Goal: Use online tool/utility: Utilize a website feature to perform a specific function

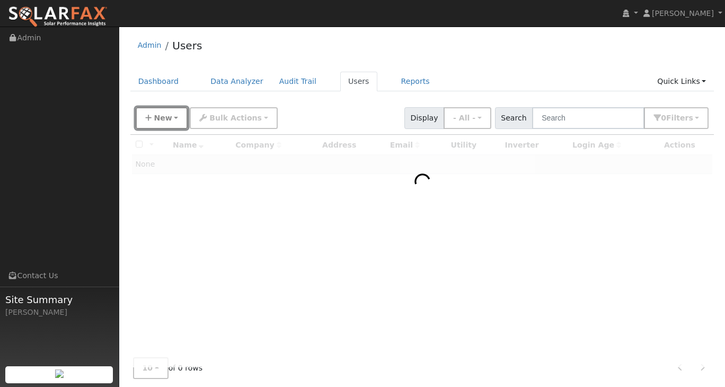
click at [160, 122] on span "New" at bounding box center [163, 117] width 18 height 8
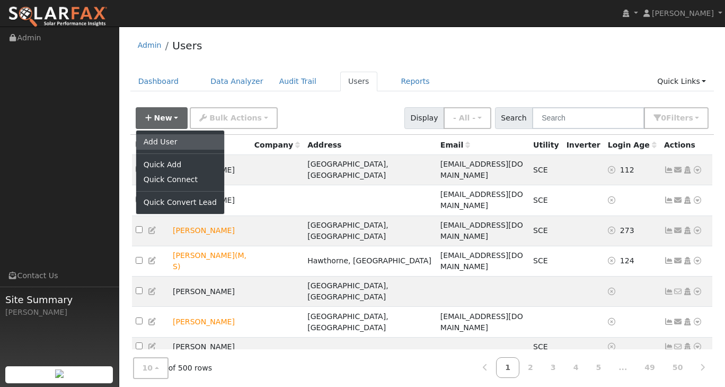
click at [164, 137] on link "Add User" at bounding box center [180, 141] width 88 height 15
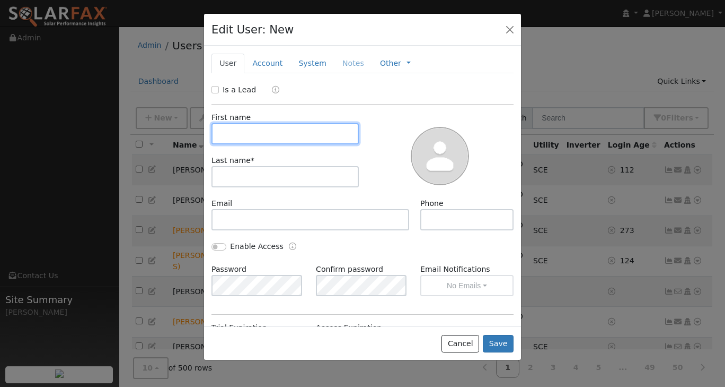
click at [291, 134] on input "text" at bounding box center [285, 133] width 147 height 21
type input "Gabriella"
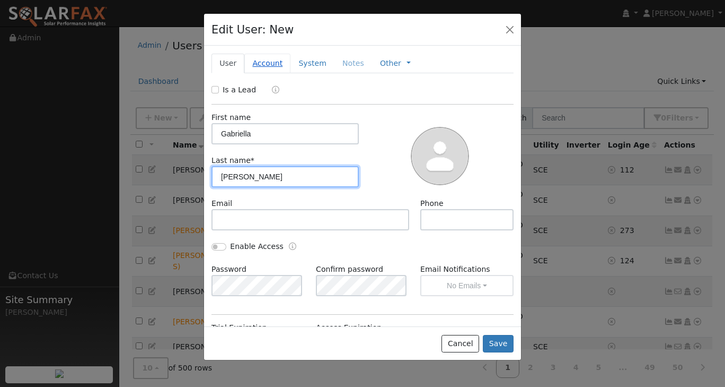
type input "[PERSON_NAME]"
click at [272, 69] on link "Account" at bounding box center [267, 64] width 46 height 20
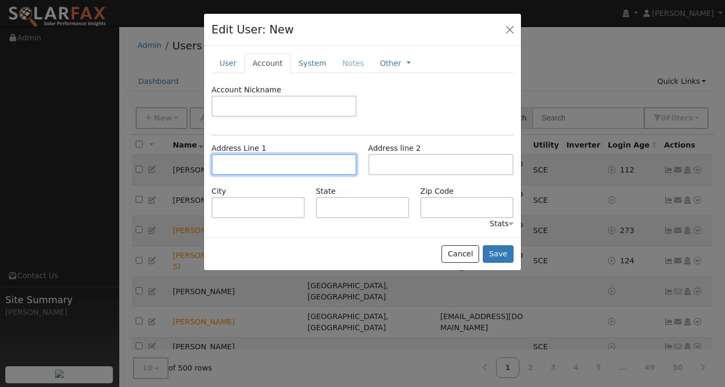
paste input "[STREET_ADDRESS]"
type input "[STREET_ADDRESS]"
type input "Victorville"
type input "CA"
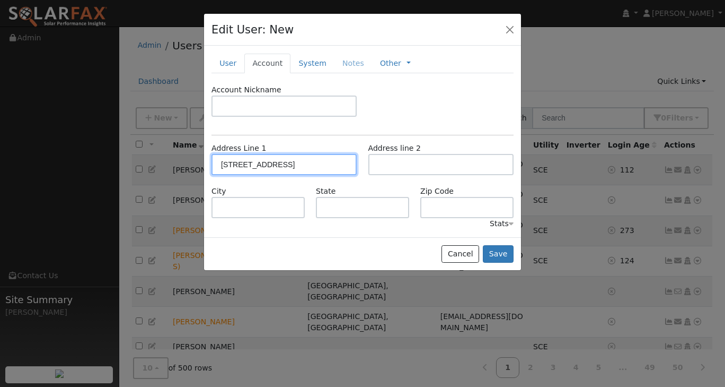
type input "92392"
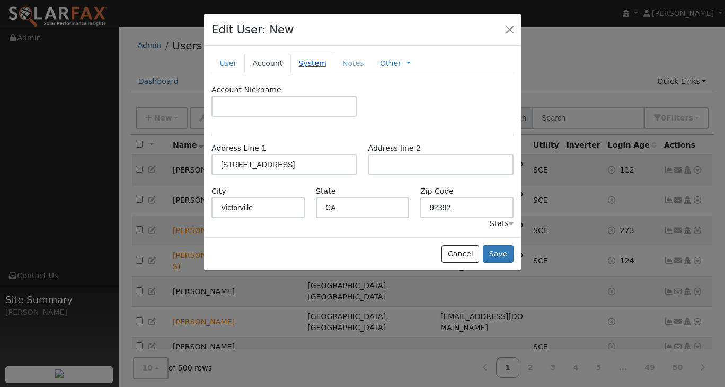
click at [301, 63] on link "System" at bounding box center [313, 64] width 44 height 20
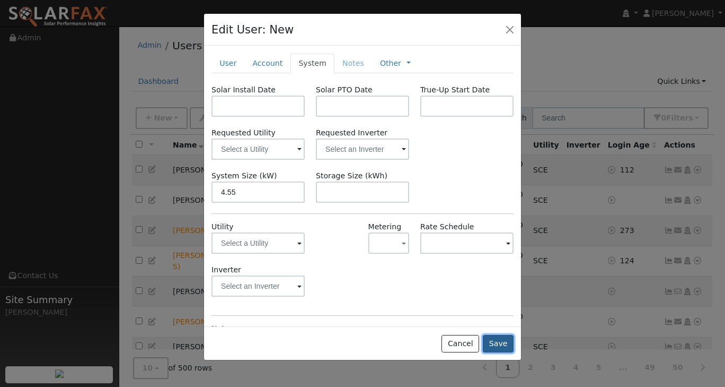
type input "4.5"
click at [504, 348] on button "Save" at bounding box center [498, 344] width 31 height 18
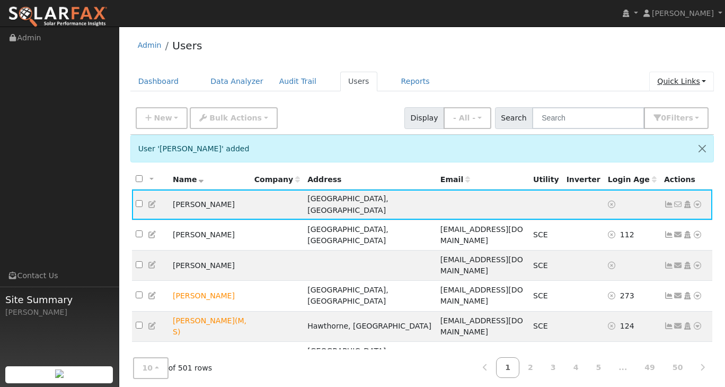
click at [700, 84] on link "Quick Links" at bounding box center [682, 82] width 65 height 20
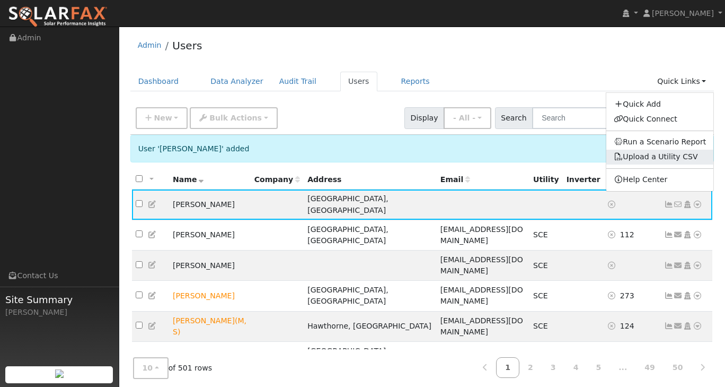
click at [668, 156] on link "Upload a Utility CSV" at bounding box center [656, 156] width 84 height 8
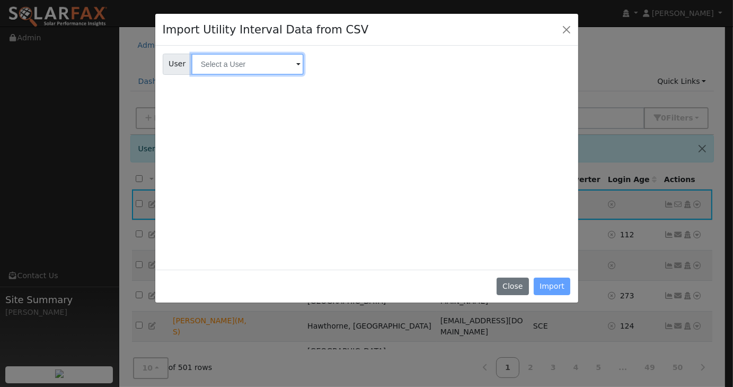
click at [227, 67] on input "text" at bounding box center [247, 64] width 112 height 21
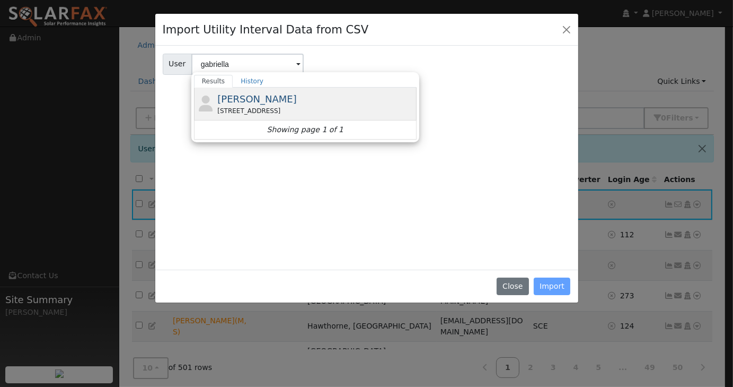
click at [230, 93] on span "[PERSON_NAME]" at bounding box center [257, 98] width 80 height 11
type input "[PERSON_NAME]"
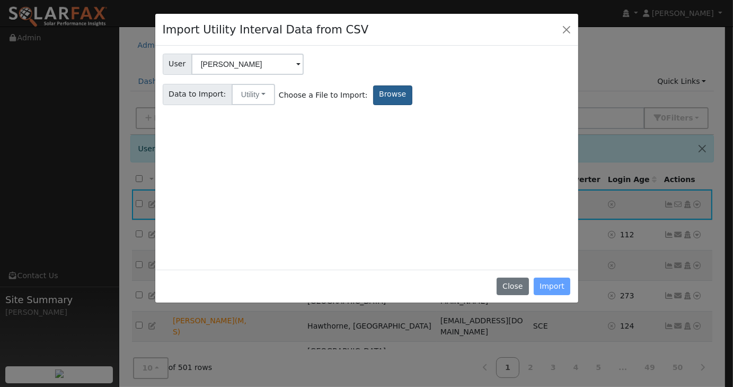
click at [373, 99] on label "Browse" at bounding box center [392, 95] width 39 height 20
click at [0, 0] on input "Browse" at bounding box center [0, 0] width 0 height 0
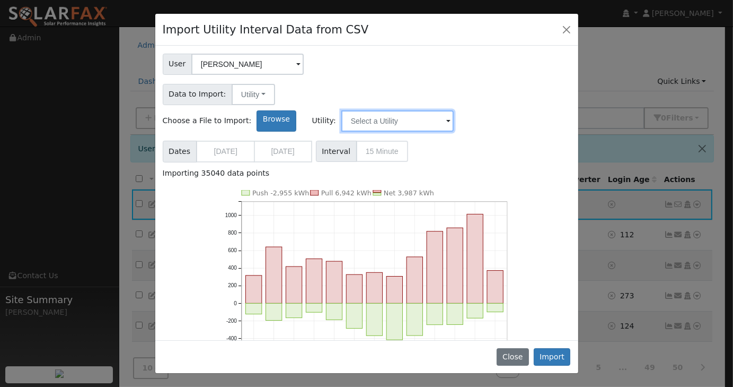
click at [454, 110] on input "text" at bounding box center [397, 120] width 112 height 21
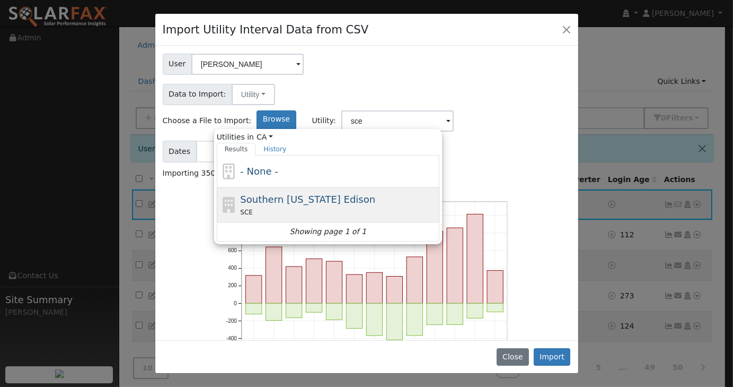
click at [437, 206] on div "SCE" at bounding box center [338, 211] width 197 height 11
type input "Southern [US_STATE] Edison"
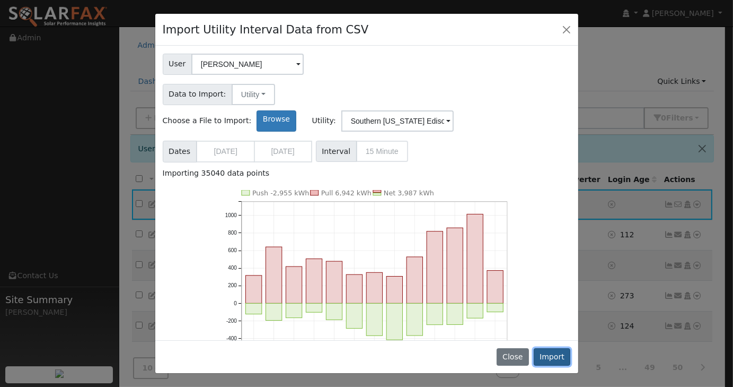
click at [546, 356] on button "Import" at bounding box center [552, 357] width 37 height 18
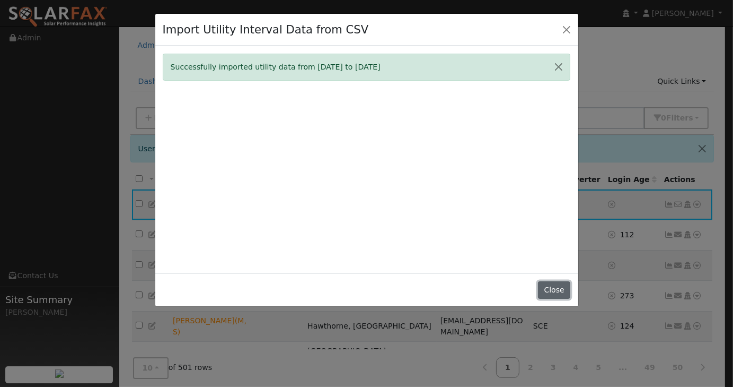
click at [553, 293] on button "Close" at bounding box center [554, 290] width 32 height 18
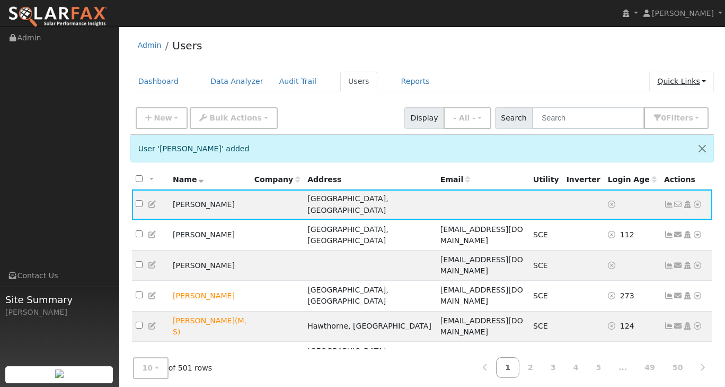
click at [704, 84] on link "Quick Links" at bounding box center [682, 82] width 65 height 20
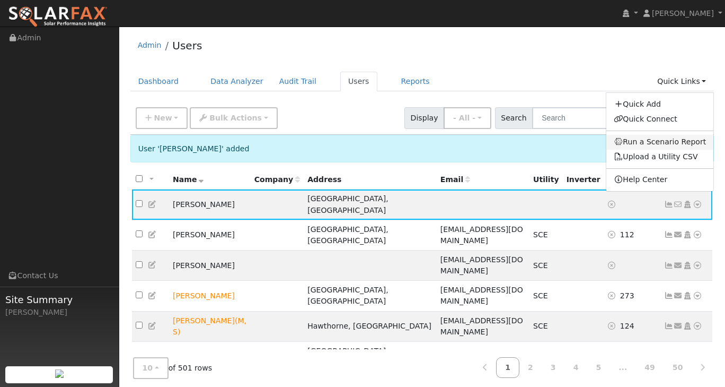
click at [675, 137] on link "Run a Scenario Report" at bounding box center [661, 142] width 108 height 15
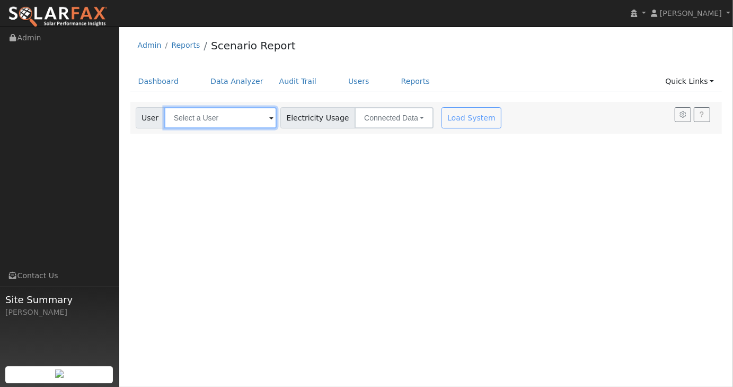
click at [242, 118] on input "text" at bounding box center [220, 117] width 112 height 21
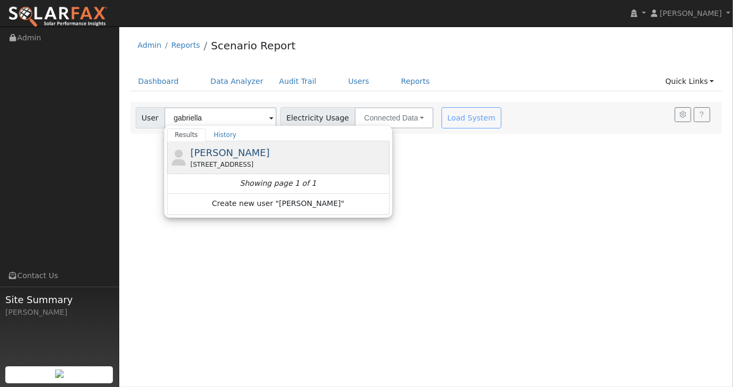
click at [235, 153] on span "[PERSON_NAME]" at bounding box center [230, 152] width 80 height 11
type input "[PERSON_NAME]"
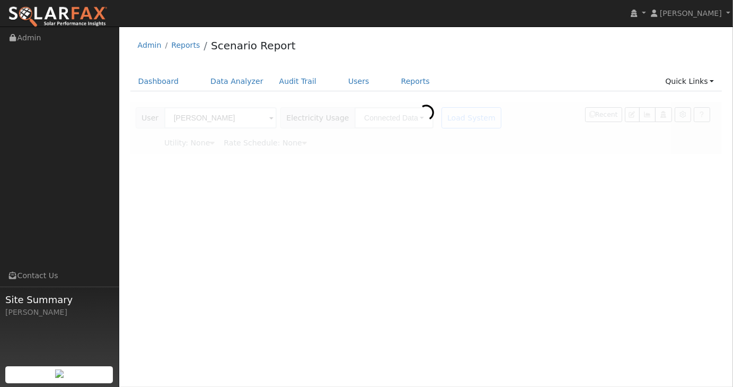
type input "Southern [US_STATE] Edison"
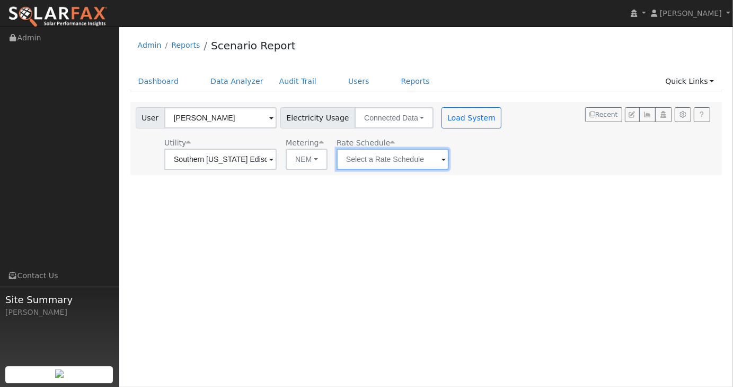
click at [353, 161] on input "text" at bounding box center [393, 158] width 112 height 21
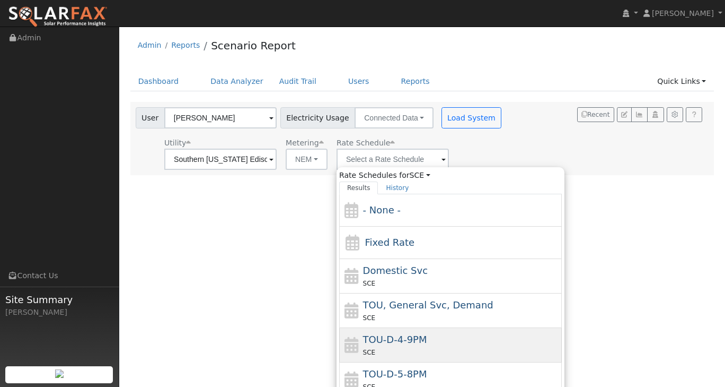
click at [383, 340] on span "TOU-D-4-9PM" at bounding box center [395, 339] width 64 height 11
type input "TOU-D-4-9PM"
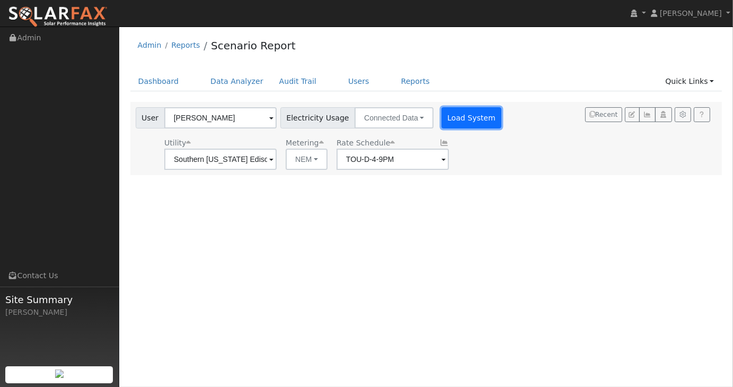
click at [471, 125] on button "Load System" at bounding box center [472, 117] width 60 height 21
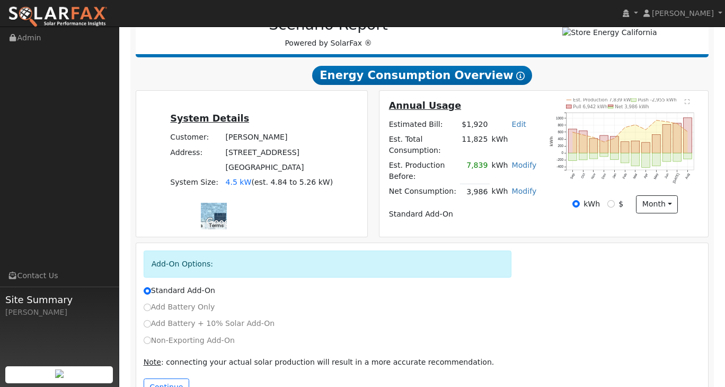
scroll to position [177, 0]
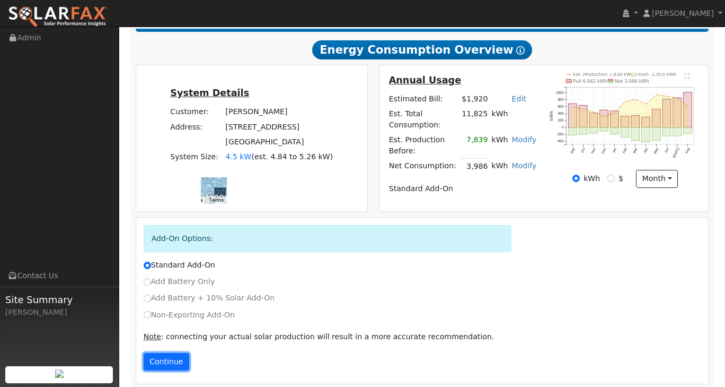
click at [174, 361] on button "Continue" at bounding box center [167, 362] width 46 height 18
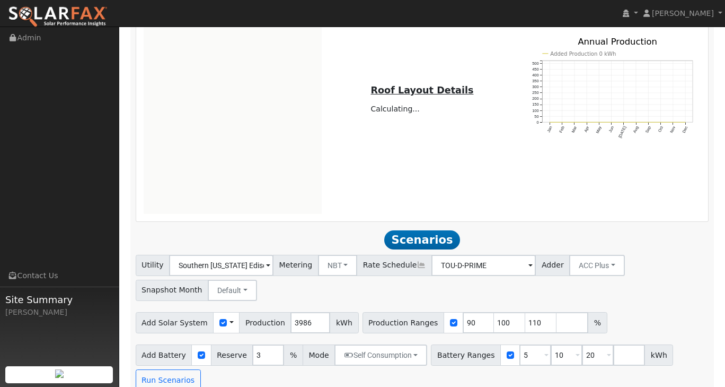
scroll to position [584, 0]
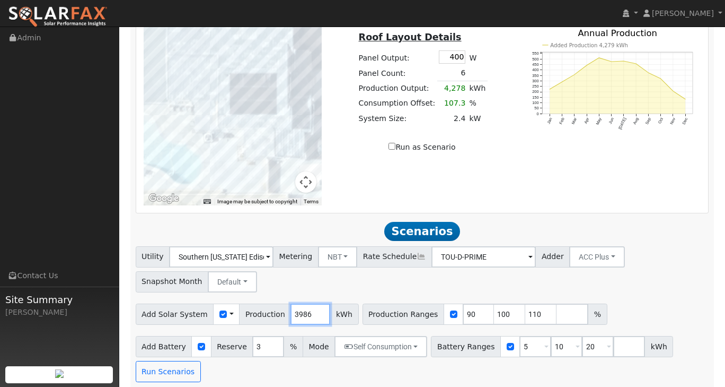
drag, startPoint x: 302, startPoint y: 310, endPoint x: 278, endPoint y: 306, distance: 24.7
click at [291, 306] on input "3986" at bounding box center [311, 313] width 40 height 21
type input "6370"
click at [654, 278] on div "Utility Southern California Edison Metering NBT NEM NBT Rate Schedule TOU-D-PRI…" at bounding box center [422, 267] width 577 height 50
click at [520, 337] on input "5" at bounding box center [536, 346] width 32 height 21
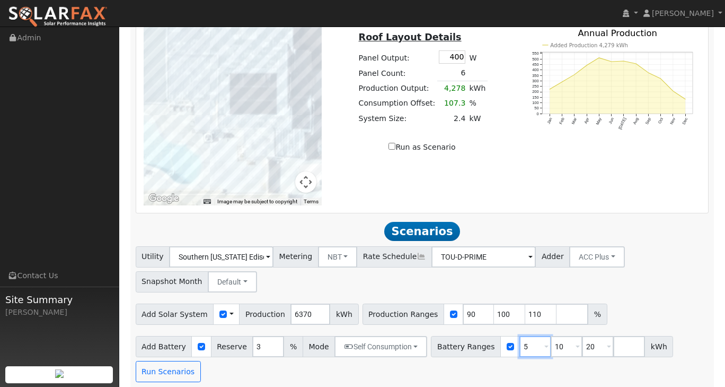
type input "10"
type input "20"
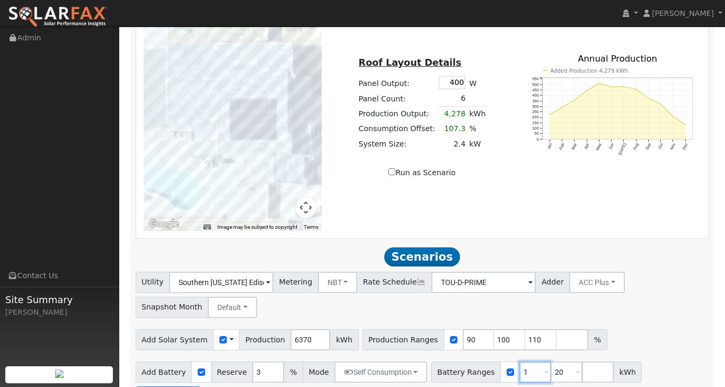
type input "20"
type input "2"
type input "13.5"
click at [660, 277] on div "Utility Southern California Edison Metering NBT NEM NBT Rate Schedule TOU-D-PRI…" at bounding box center [422, 293] width 577 height 50
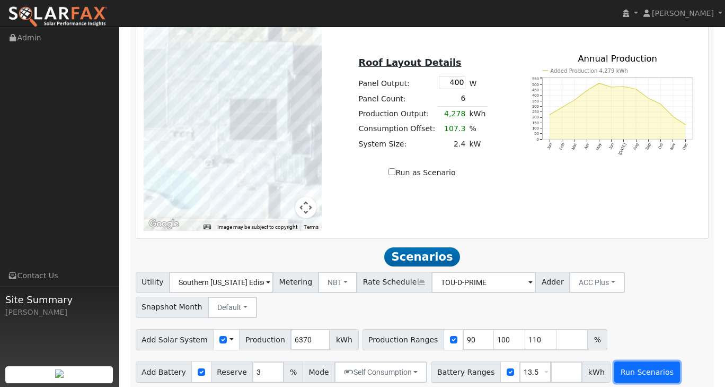
click at [628, 365] on button "Run Scenarios" at bounding box center [647, 371] width 65 height 21
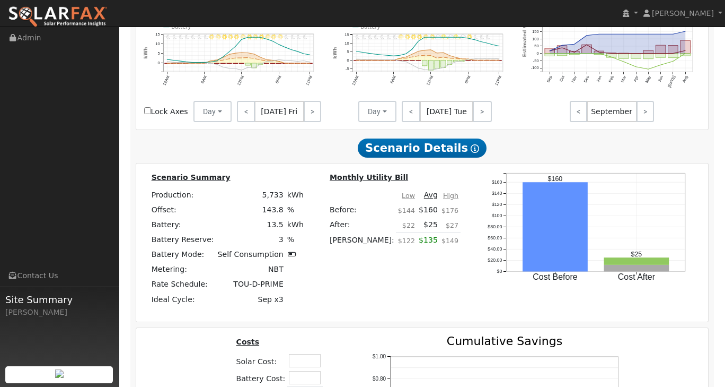
scroll to position [1314, 0]
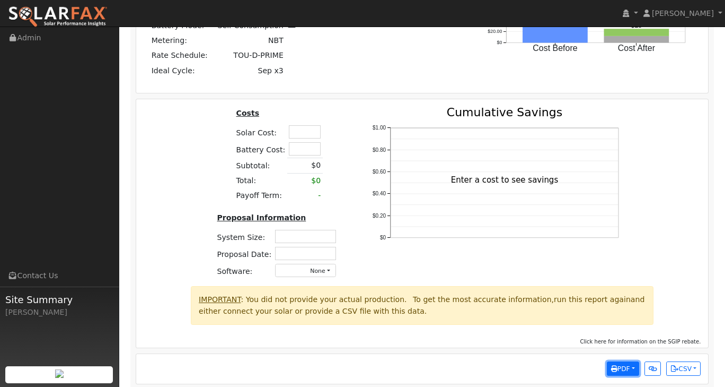
click at [632, 362] on button "PDF" at bounding box center [623, 368] width 32 height 15
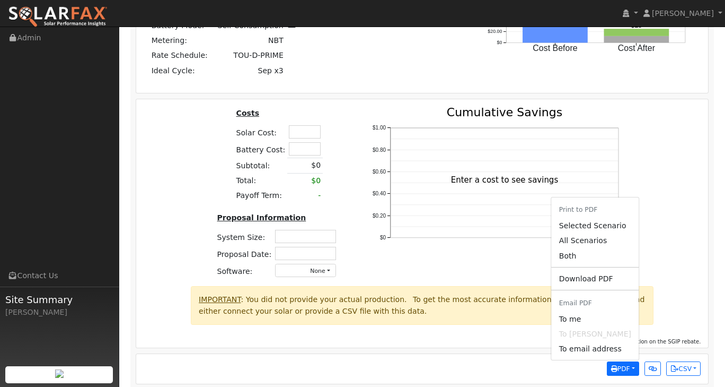
click at [599, 278] on ul "Print to PDF Selected Scenario All Scenarios Both Download PDF Email PDF To me …" at bounding box center [595, 278] width 88 height 163
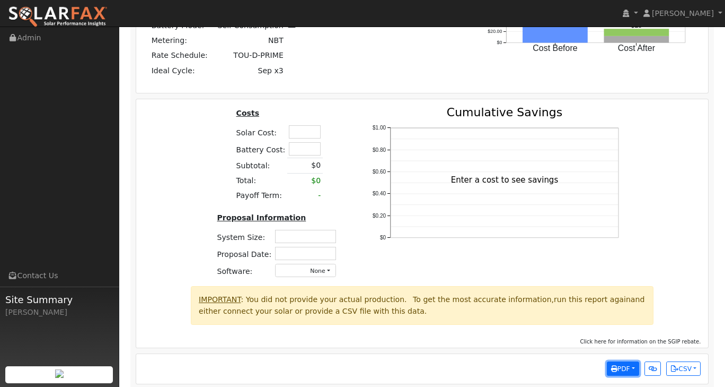
click at [623, 365] on span "PDF" at bounding box center [620, 368] width 19 height 7
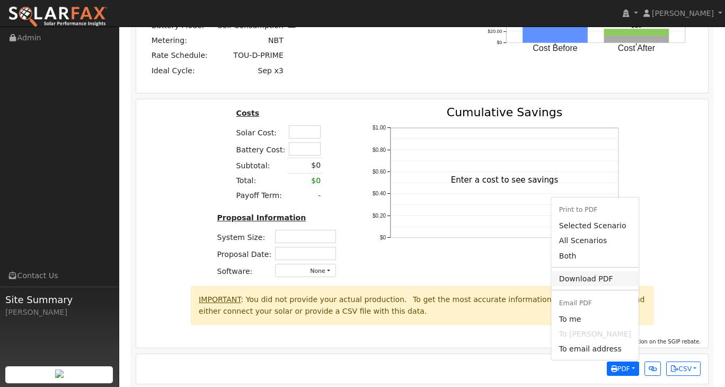
click at [589, 271] on link "Download PDF" at bounding box center [595, 278] width 87 height 15
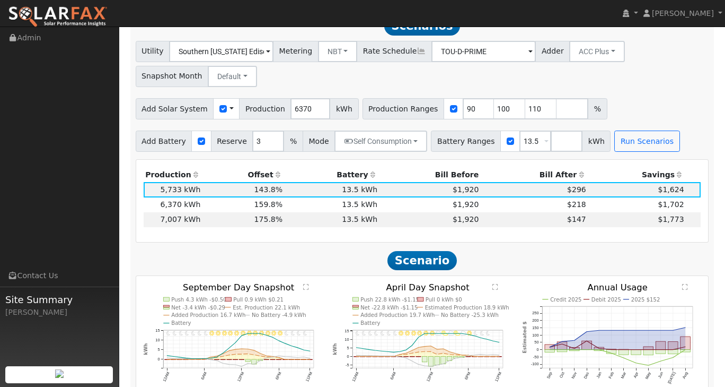
scroll to position [731, 0]
